Goal: Task Accomplishment & Management: Manage account settings

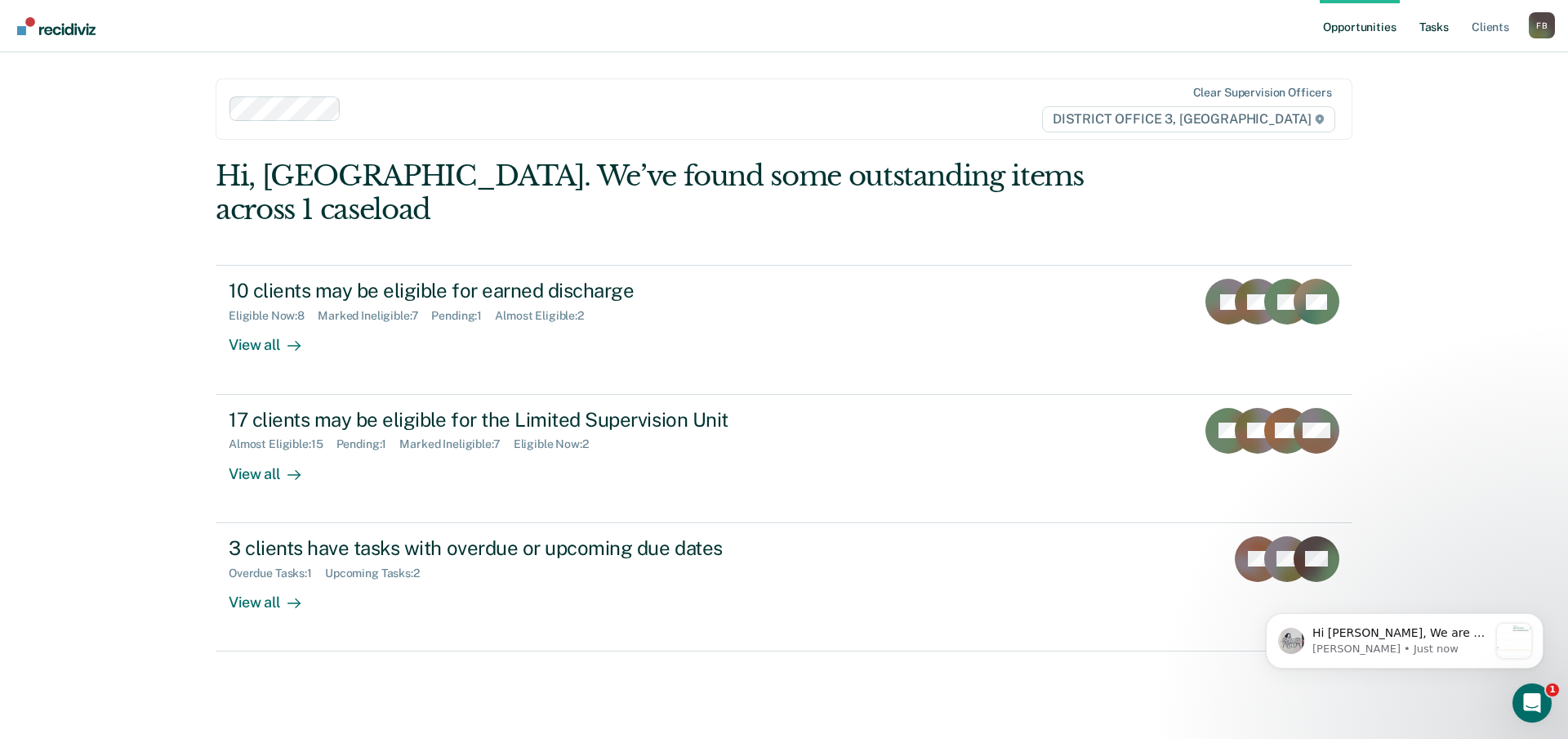
click at [1427, 32] on link "Tasks" at bounding box center [1434, 26] width 36 height 53
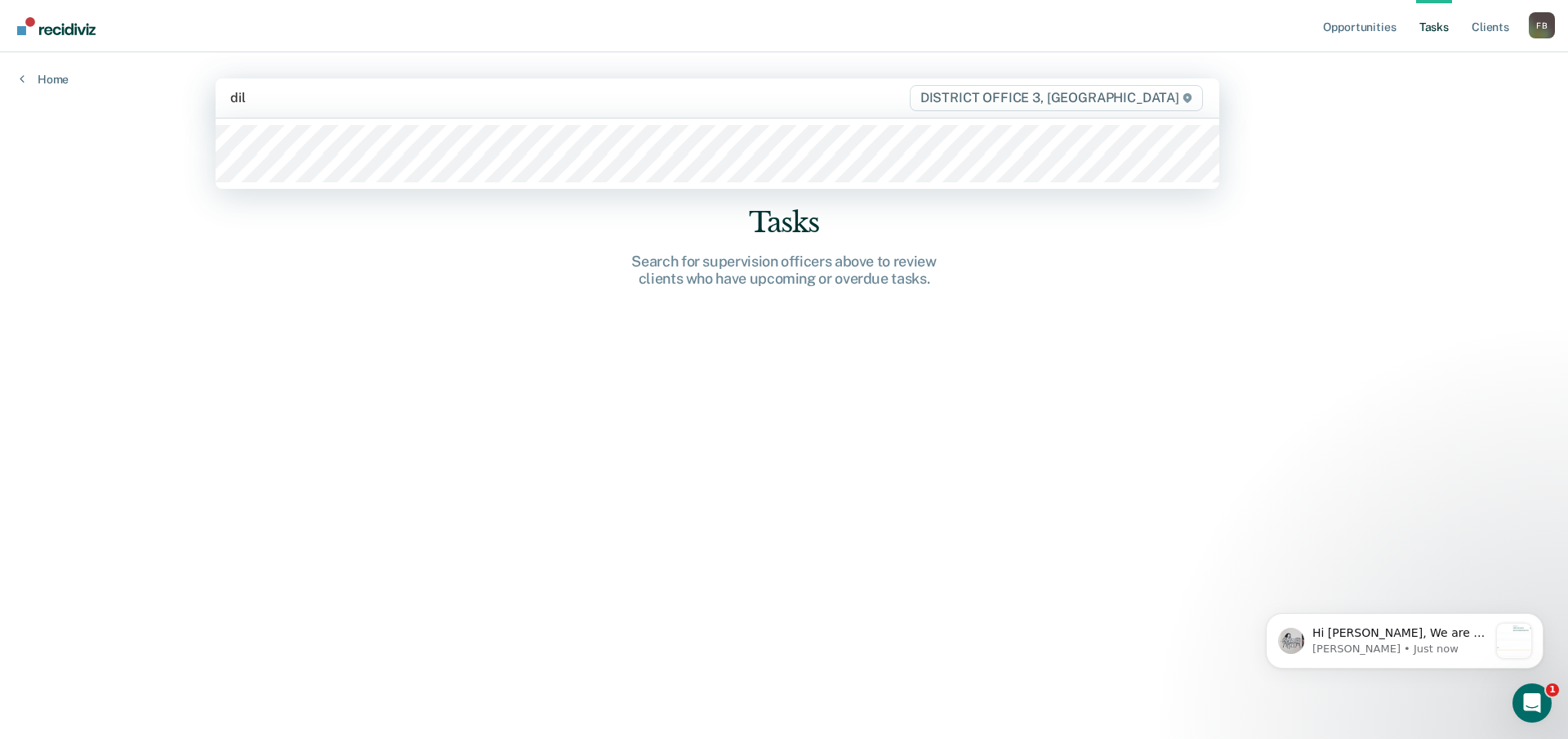
type input "[PERSON_NAME]"
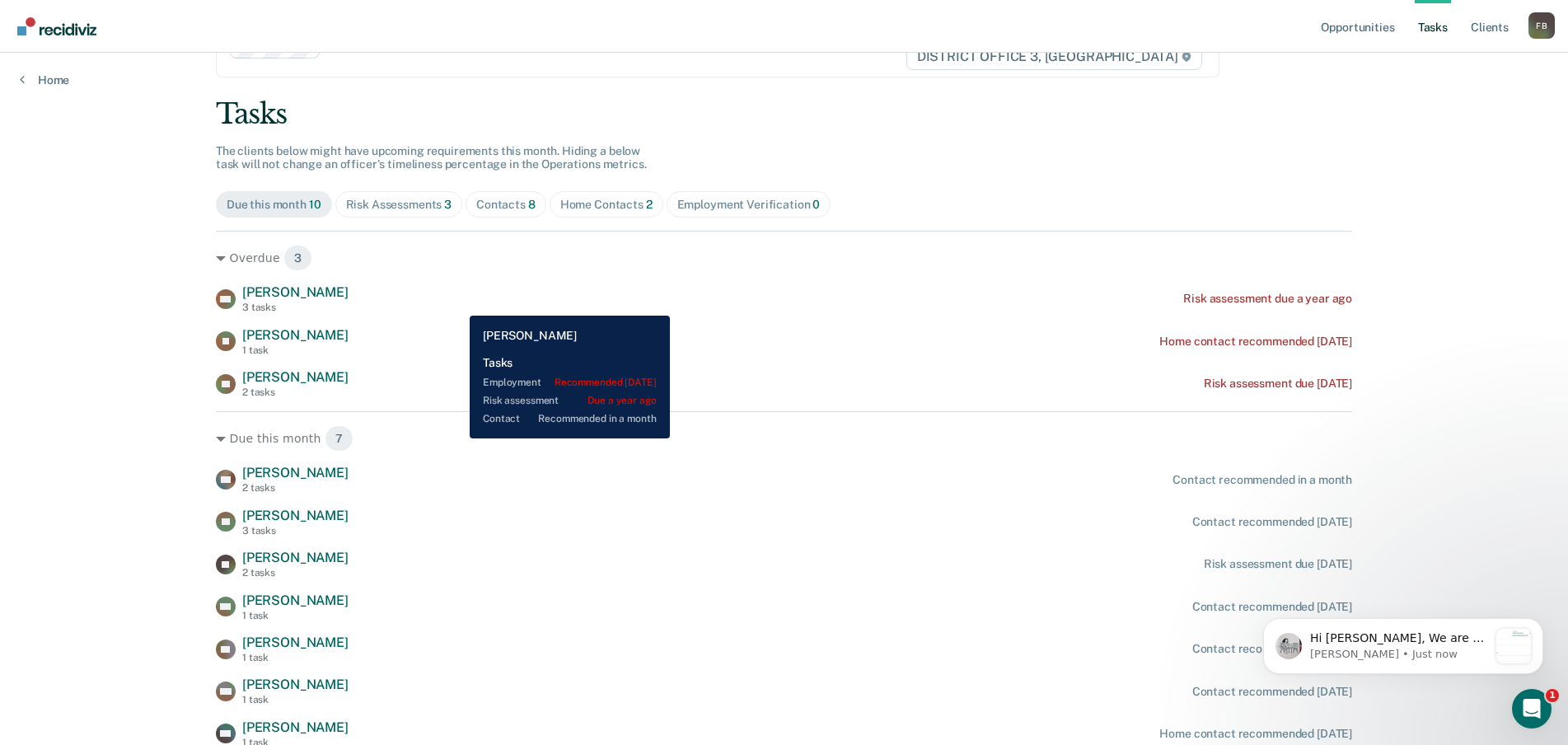
scroll to position [133, 0]
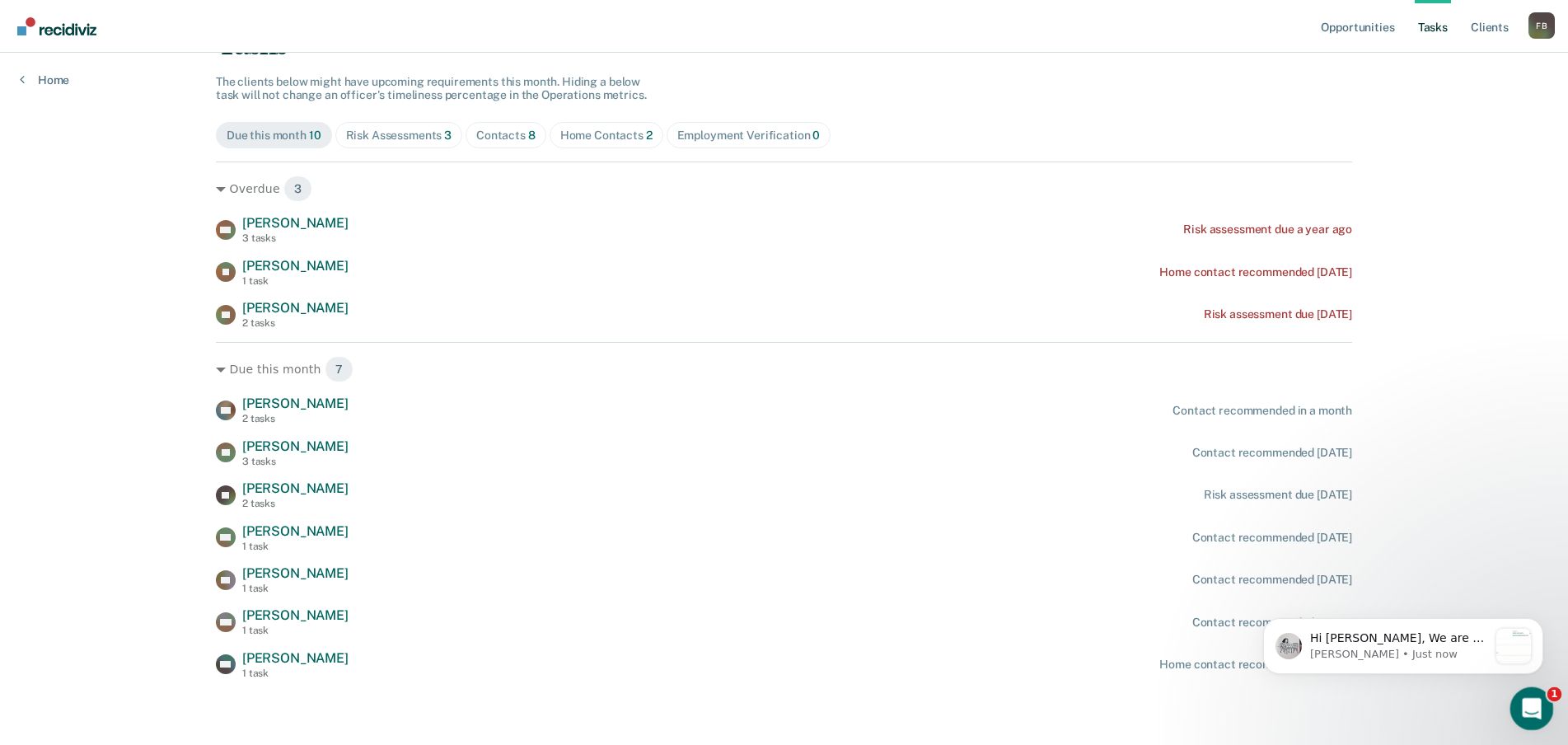
click at [1528, 703] on icon "Open Intercom Messenger" at bounding box center [1529, 706] width 27 height 27
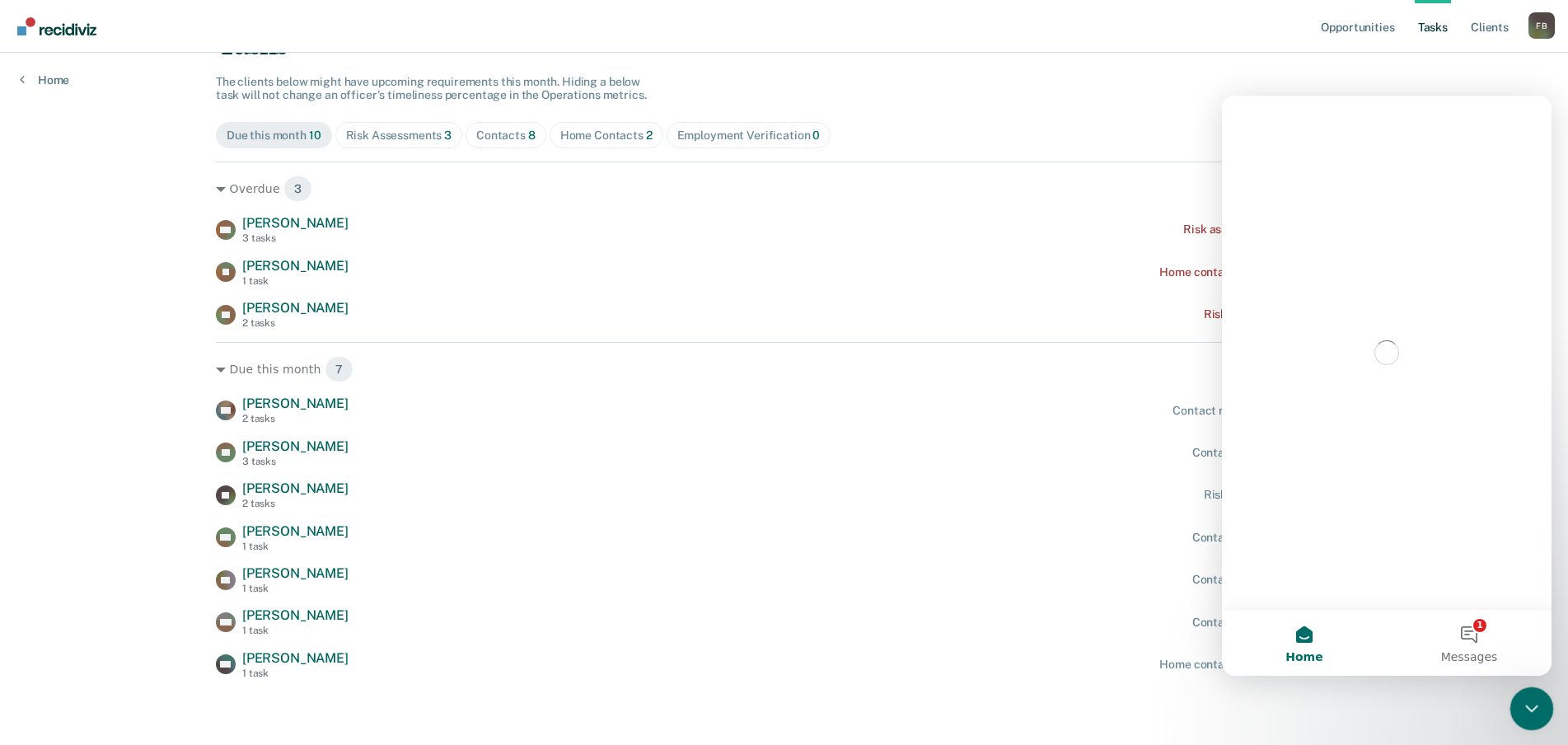
scroll to position [0, 0]
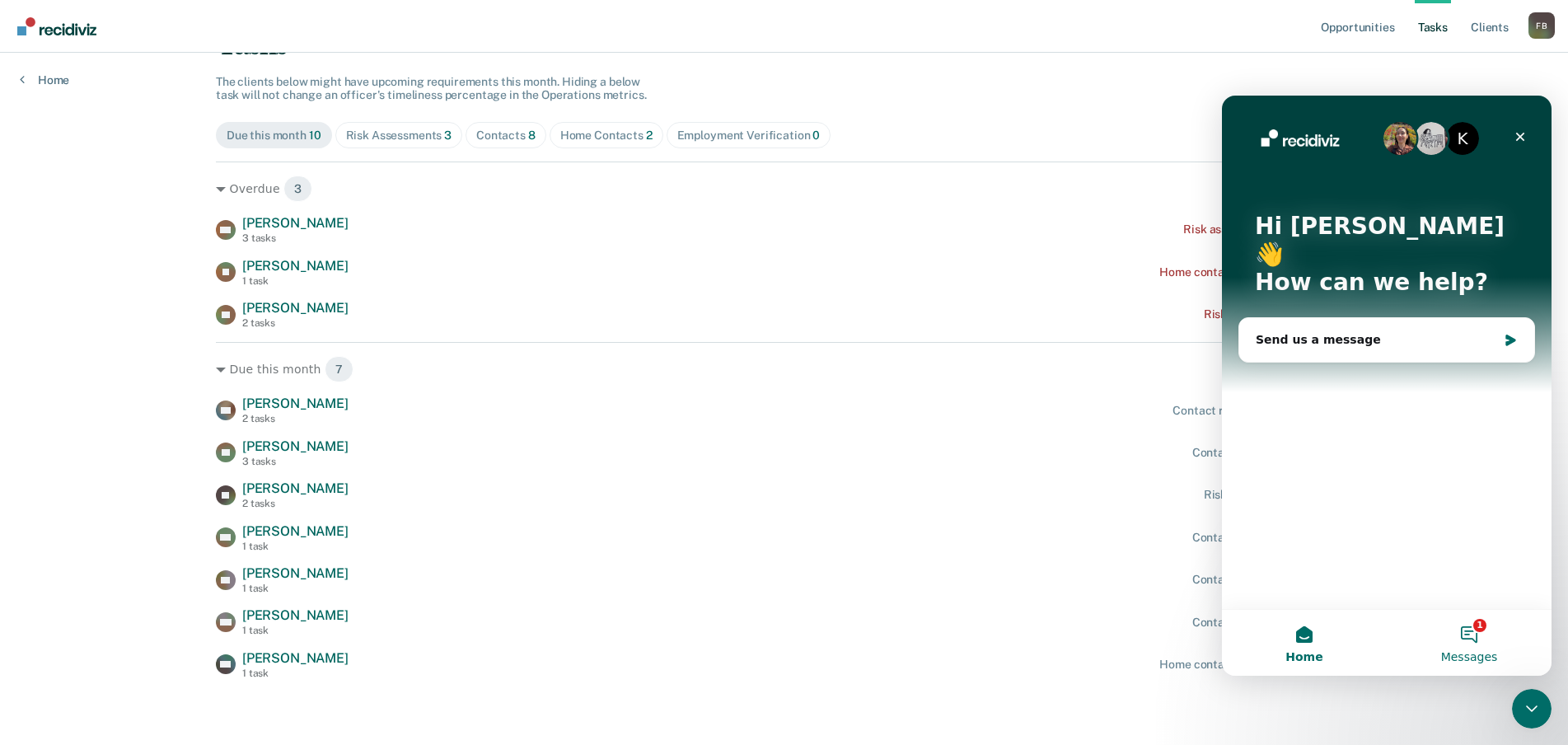
click at [1489, 651] on span "Messages" at bounding box center [1469, 656] width 57 height 12
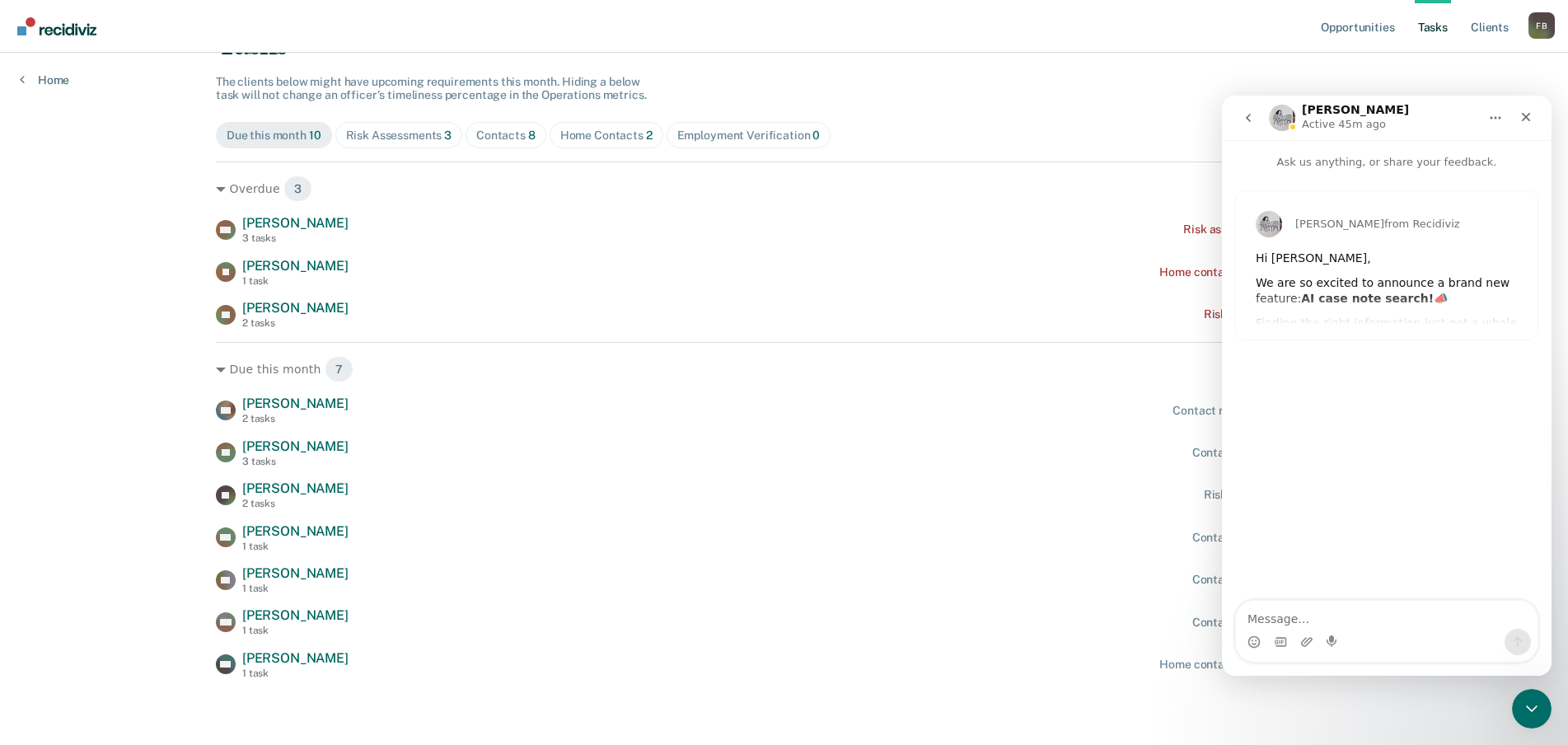
click at [1345, 250] on div "Hi [PERSON_NAME]," at bounding box center [1386, 258] width 262 height 16
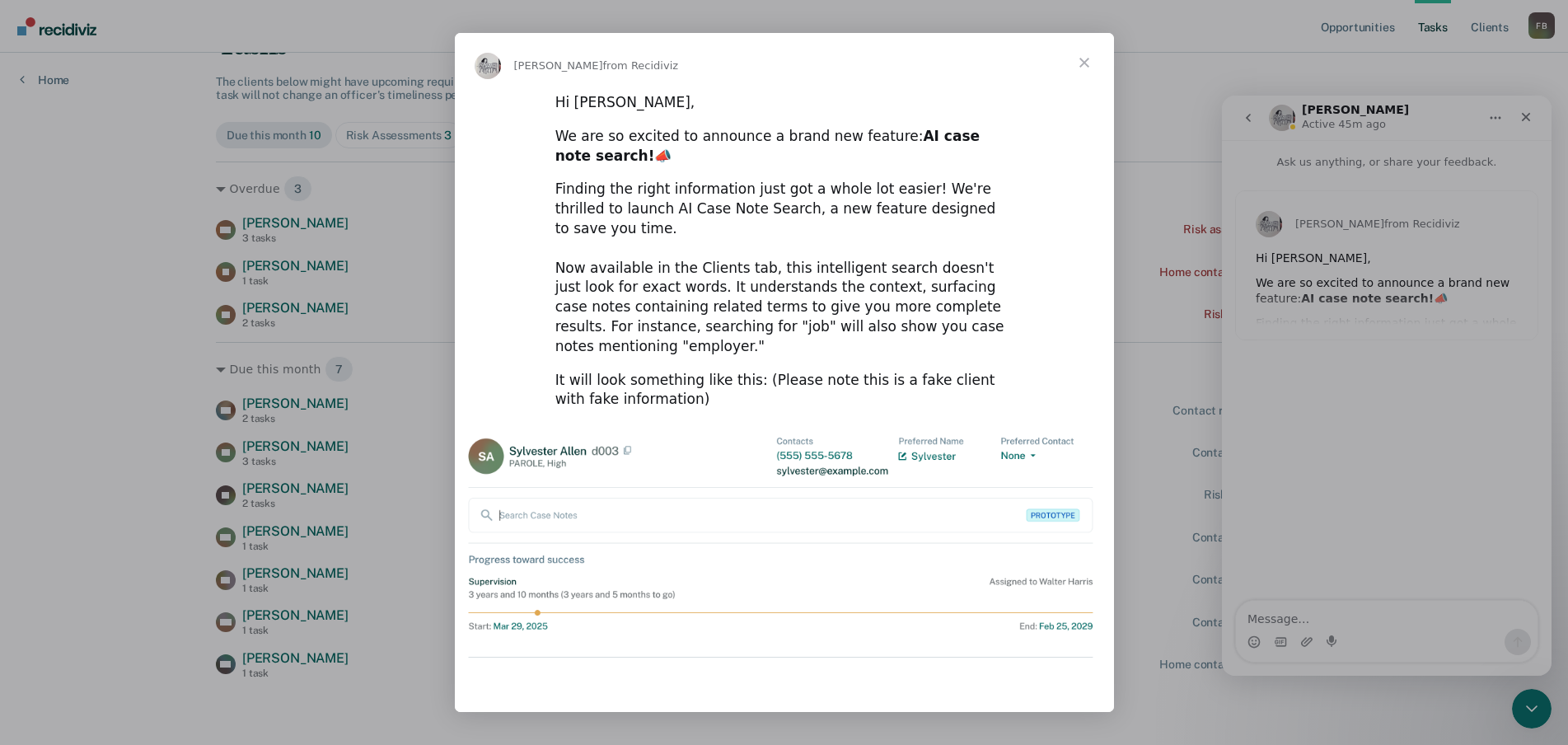
click at [1084, 71] on span "Close" at bounding box center [1085, 63] width 60 height 60
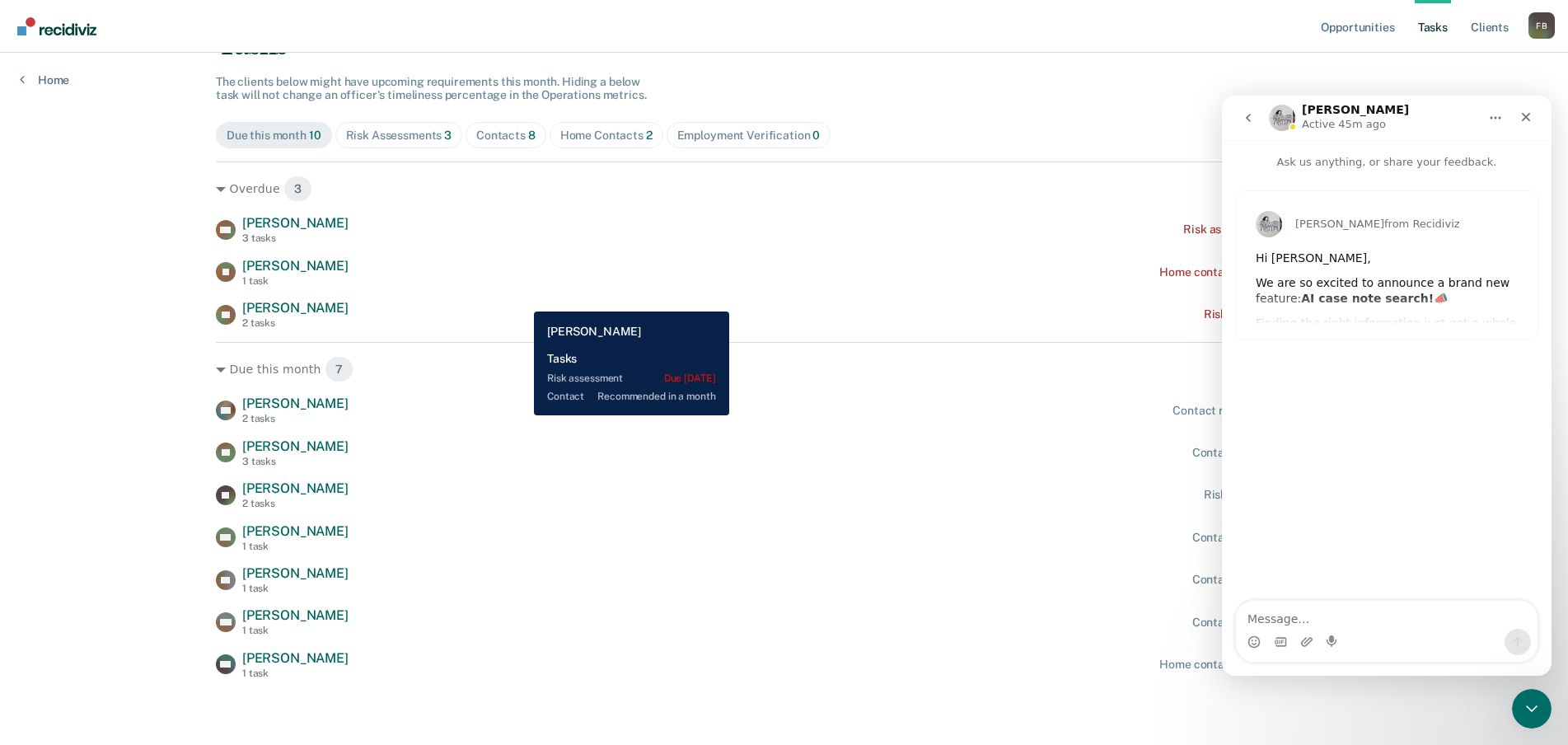
click at [523, 300] on div "LE [PERSON_NAME] 2 tasks Risk assessment due [DATE]" at bounding box center [784, 315] width 1136 height 29
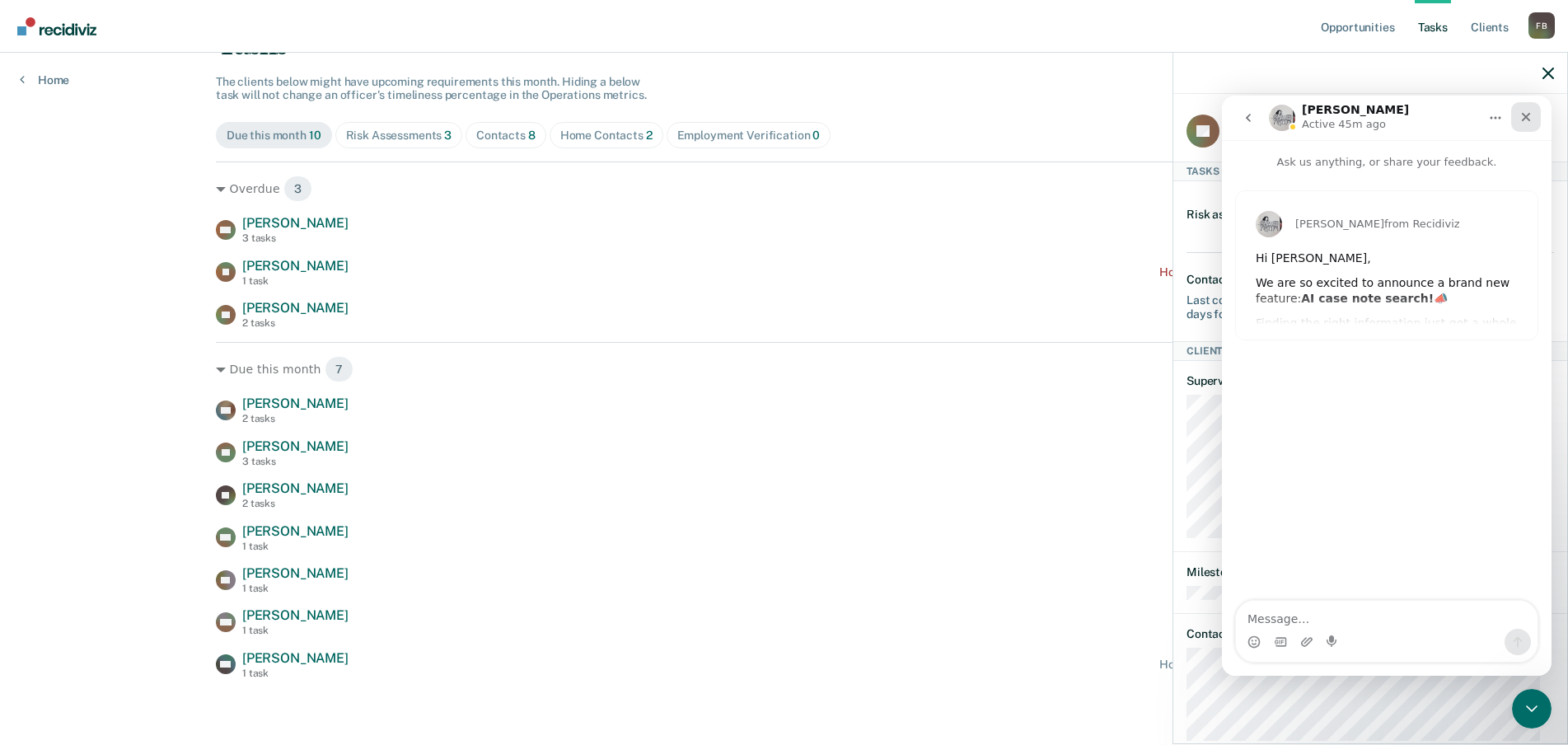
click at [1521, 117] on icon "Close" at bounding box center [1526, 117] width 13 height 13
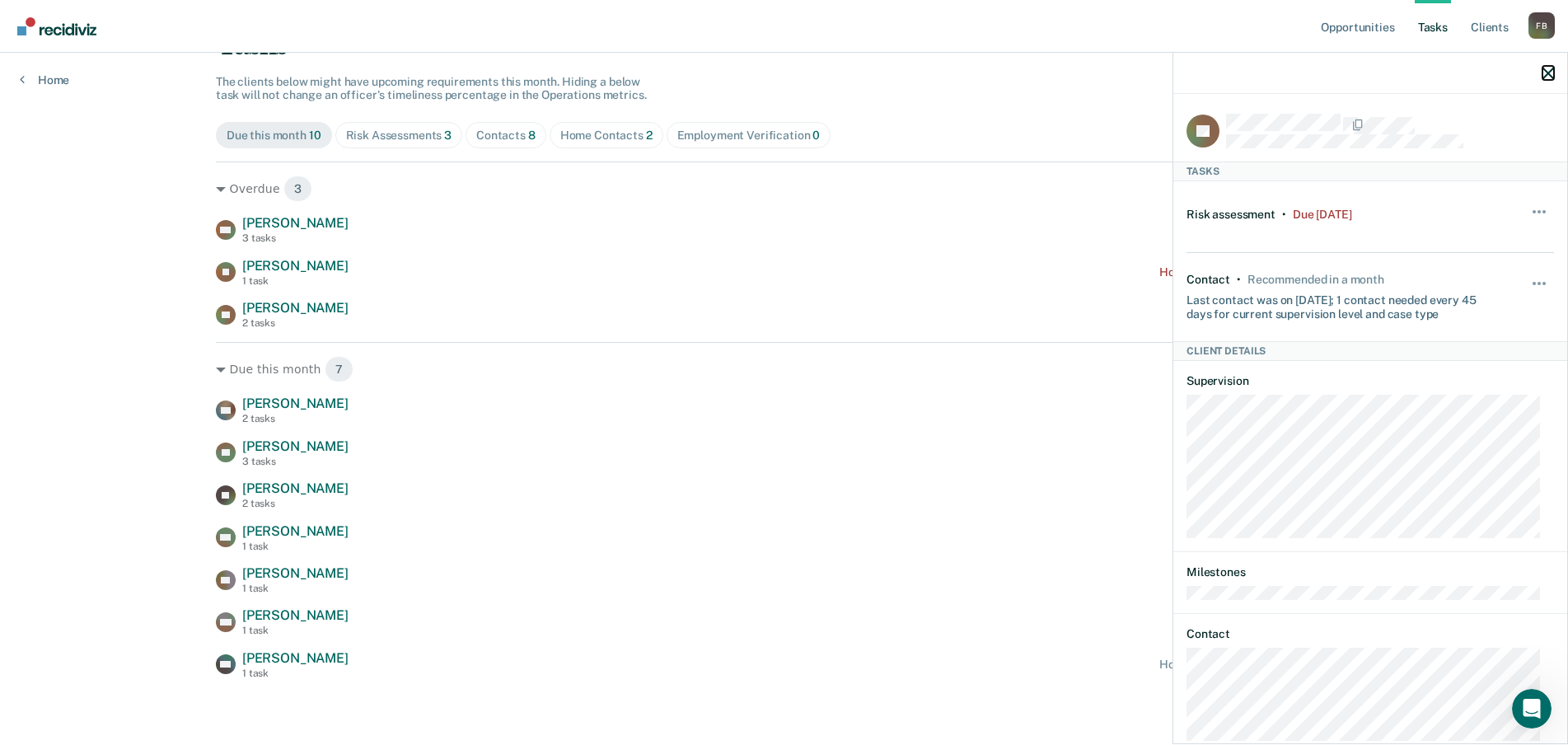
click at [1550, 65] on button "button" at bounding box center [1548, 72] width 12 height 14
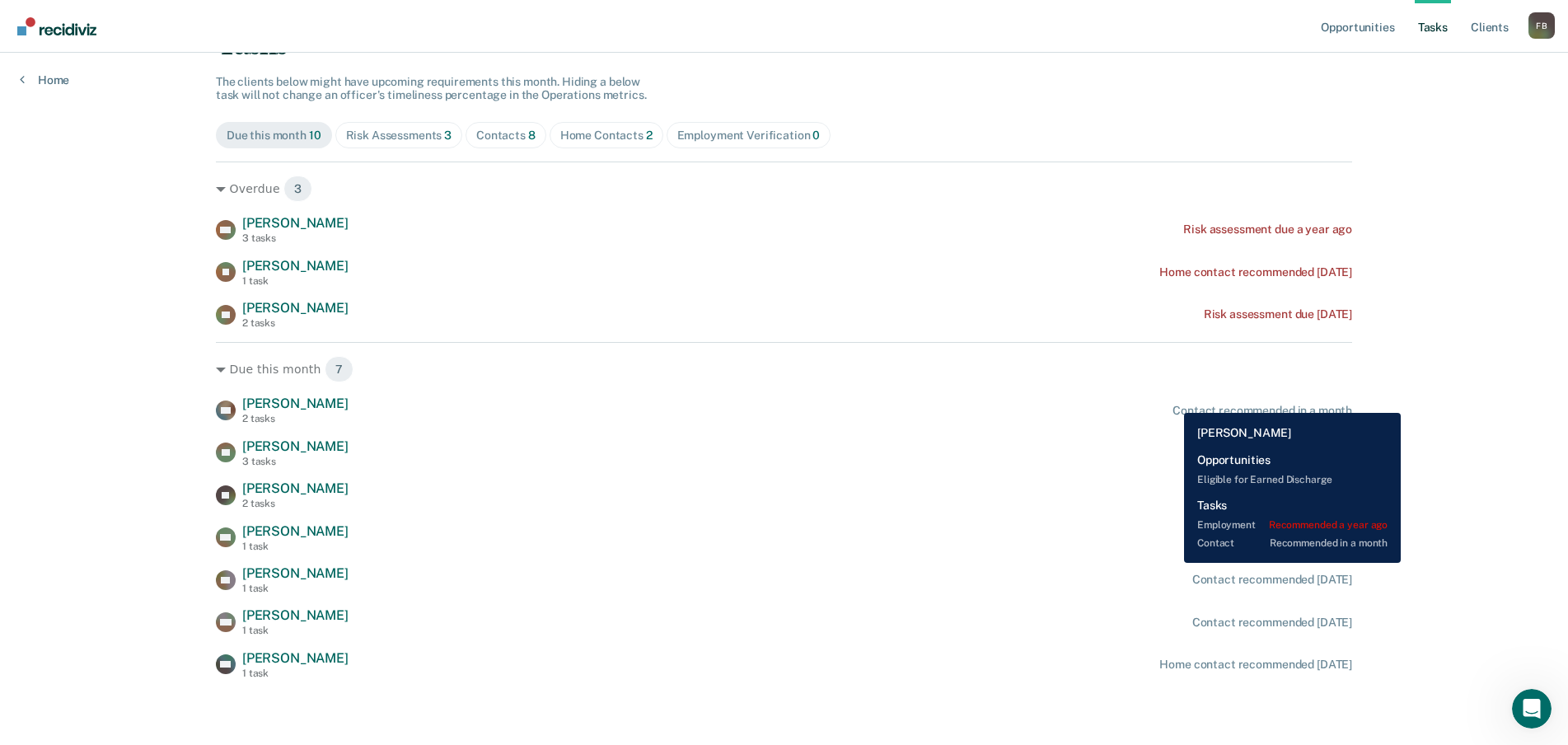
click at [1171, 400] on div "AD [PERSON_NAME] 2 tasks Contact recommended in a month" at bounding box center [784, 410] width 1136 height 29
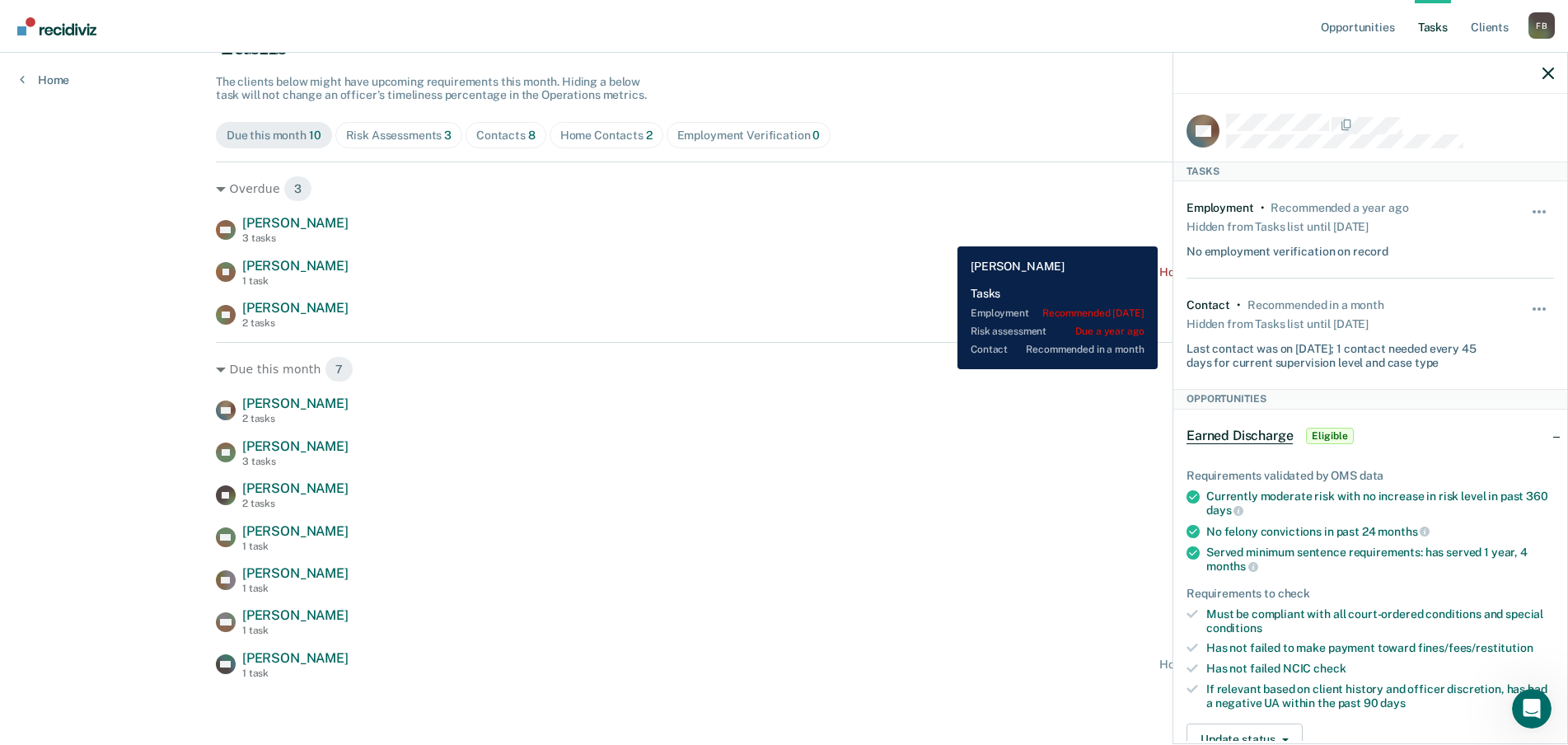
click at [945, 234] on div "DM [PERSON_NAME] 3 tasks Risk assessment due a year ago" at bounding box center [784, 229] width 1136 height 29
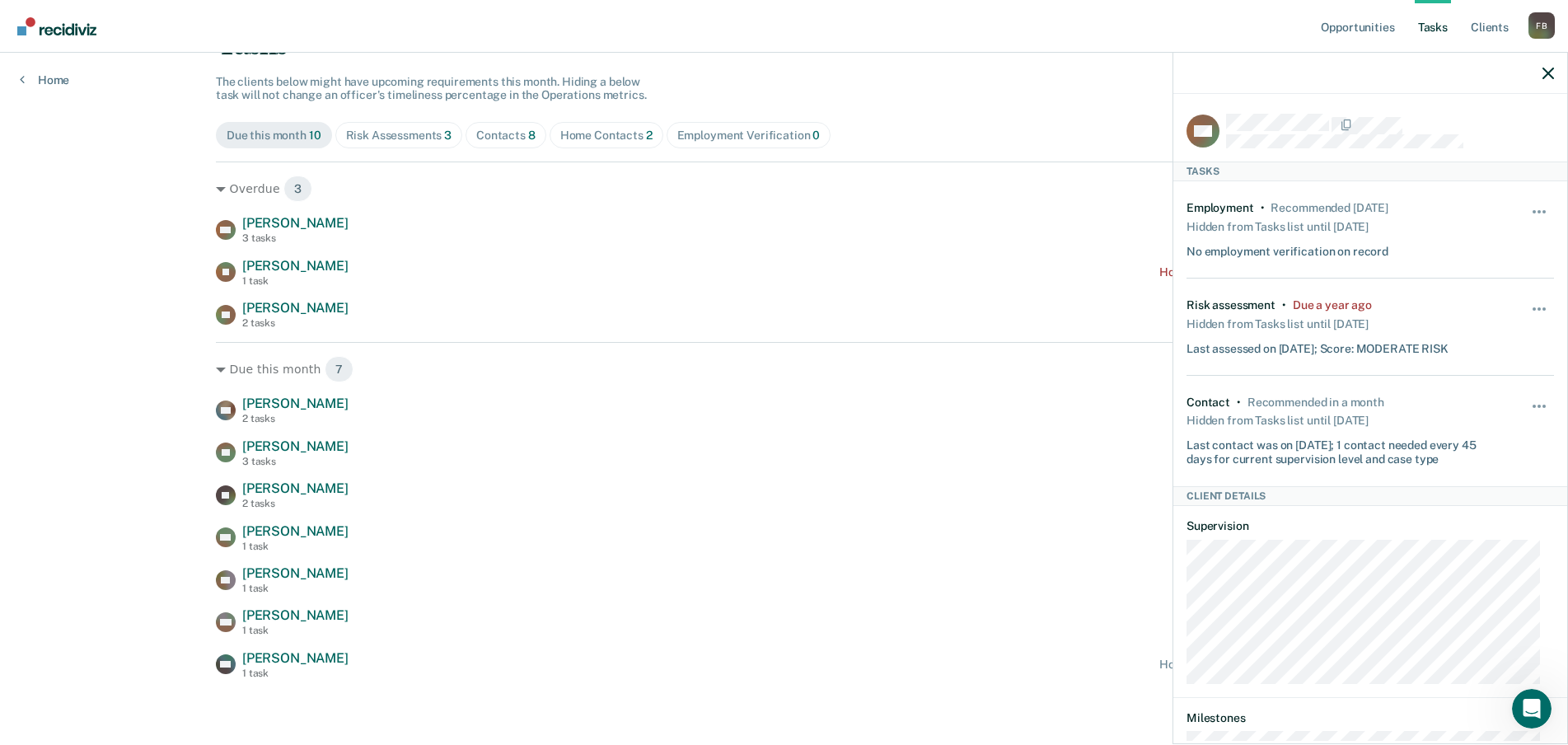
click at [1541, 75] on div at bounding box center [1370, 73] width 394 height 41
click at [1550, 74] on icon "button" at bounding box center [1548, 73] width 12 height 12
